Goal: Navigation & Orientation: Understand site structure

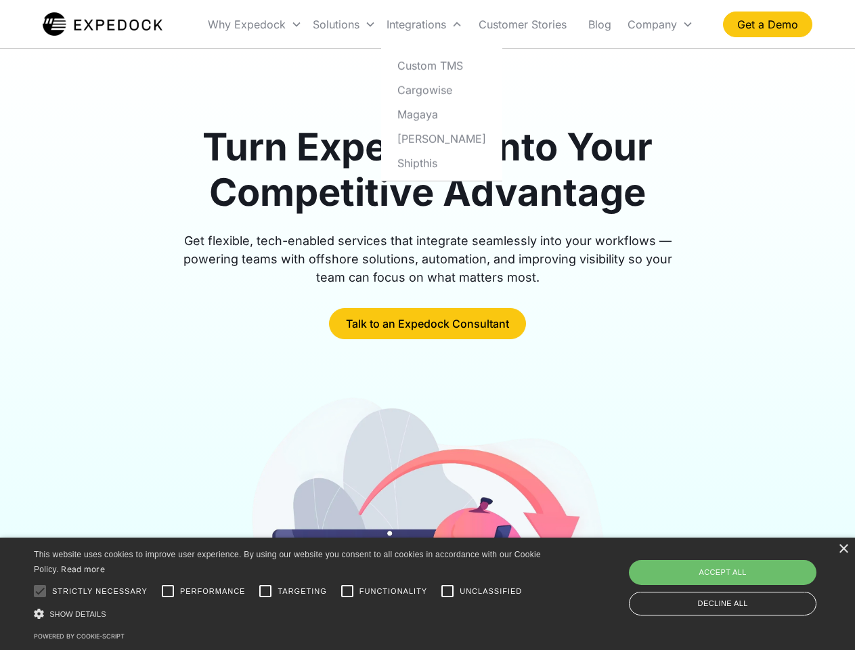
click at [451, 24] on div "Integrations" at bounding box center [424, 24] width 87 height 46
click at [255, 24] on div "Why Expedock" at bounding box center [247, 25] width 78 height 14
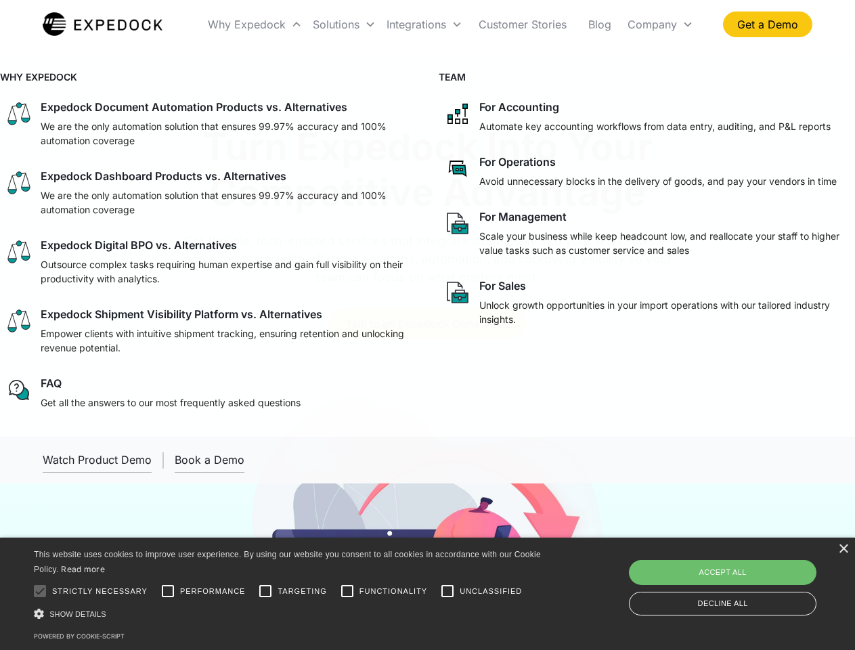
click at [344, 24] on div "Solutions" at bounding box center [336, 25] width 47 height 14
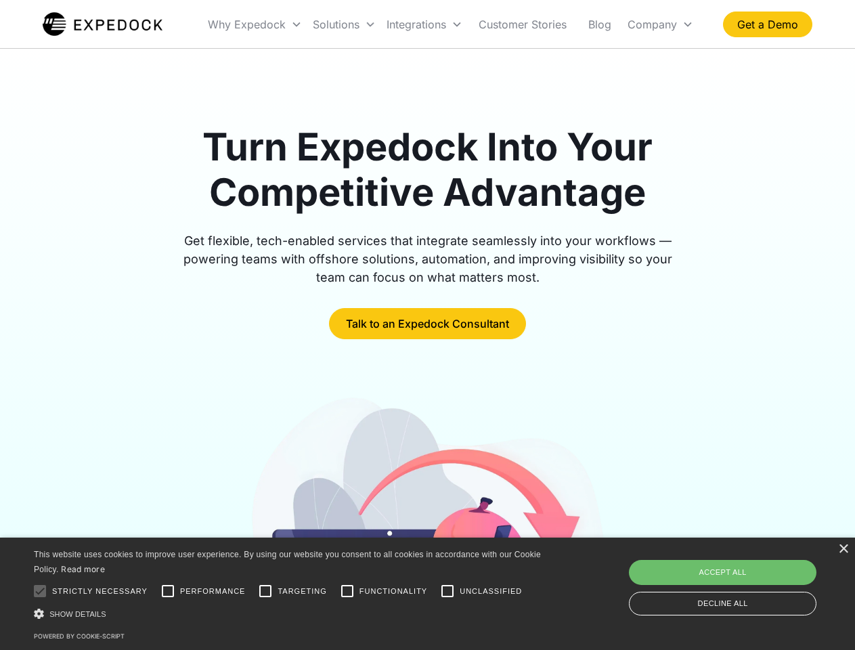
click at [424, 24] on div "Integrations" at bounding box center [416, 25] width 60 height 14
click at [660, 24] on div "Company" at bounding box center [651, 25] width 49 height 14
click at [40, 591] on div at bounding box center [39, 590] width 27 height 27
click at [168, 591] on input "Performance" at bounding box center [167, 590] width 27 height 27
checkbox input "true"
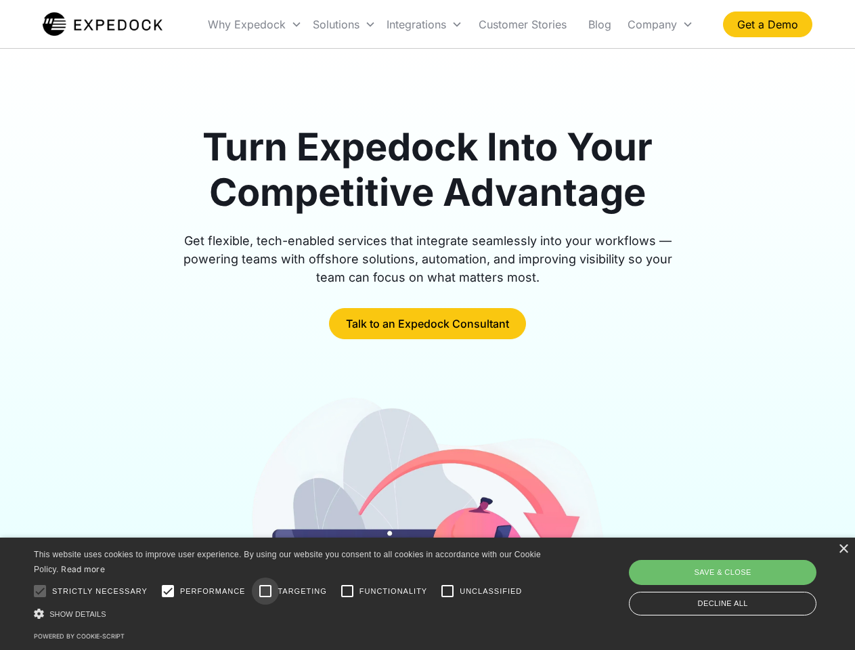
click at [265, 591] on input "Targeting" at bounding box center [265, 590] width 27 height 27
checkbox input "true"
click at [347, 591] on input "Functionality" at bounding box center [347, 590] width 27 height 27
checkbox input "true"
click at [447, 591] on input "Unclassified" at bounding box center [447, 590] width 27 height 27
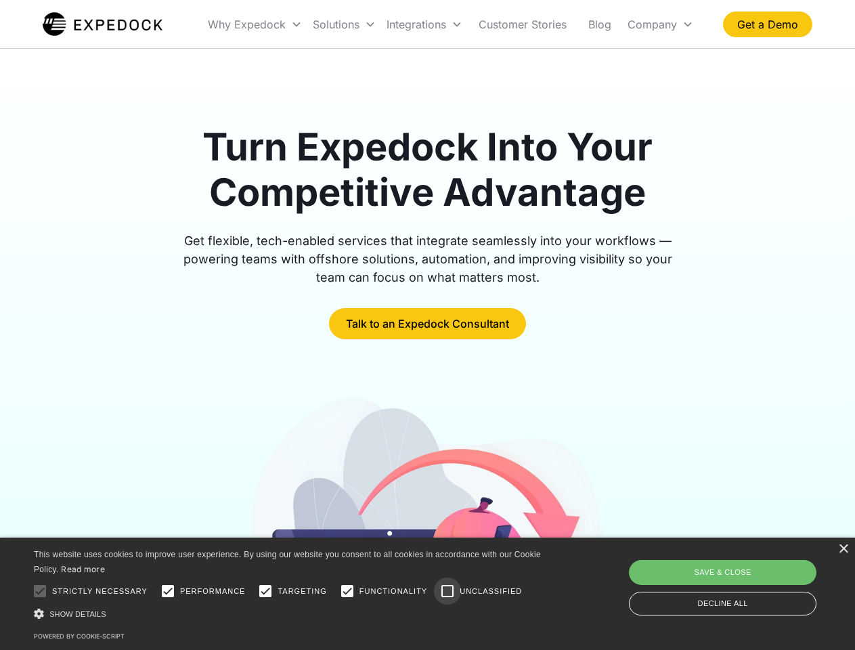
checkbox input "true"
